Goal: Find specific page/section: Find specific page/section

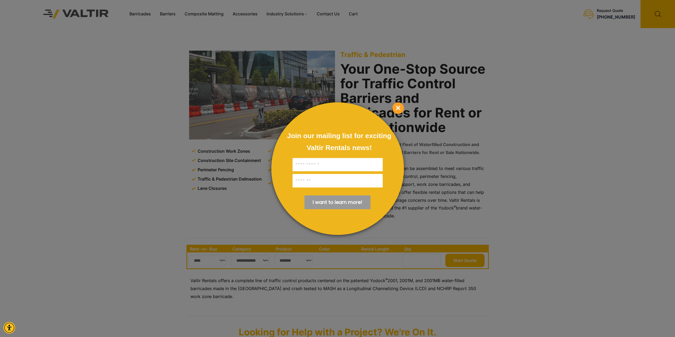
click at [394, 107] on span "×" at bounding box center [398, 108] width 12 height 12
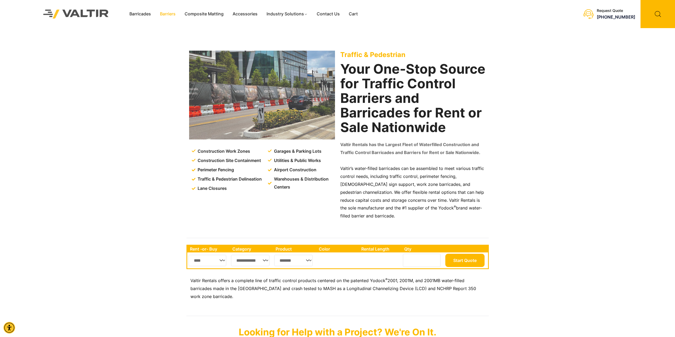
click at [164, 14] on link "Barriers" at bounding box center [167, 14] width 25 height 8
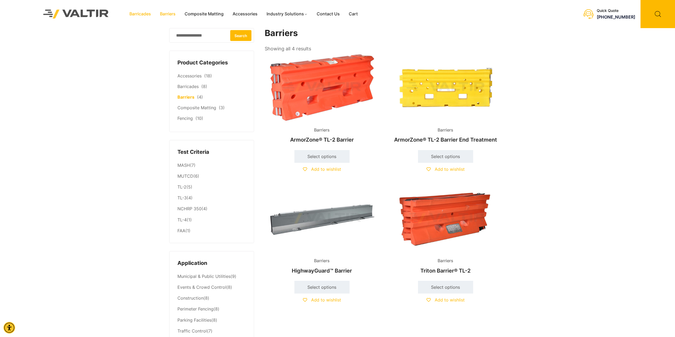
click at [145, 15] on link "Barricades" at bounding box center [140, 14] width 31 height 8
